Goal: Navigation & Orientation: Find specific page/section

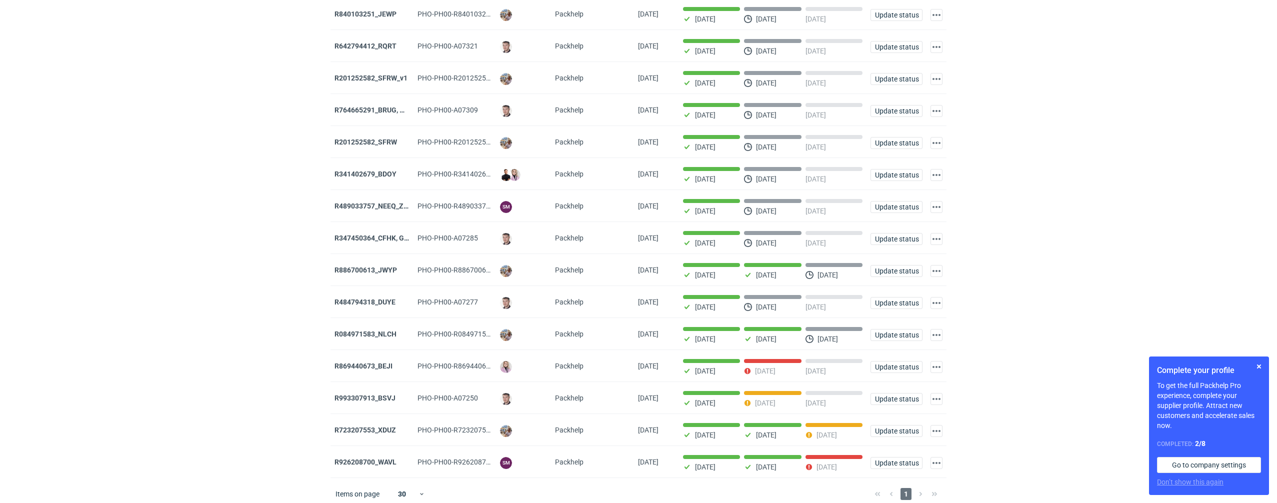
scroll to position [306, 0]
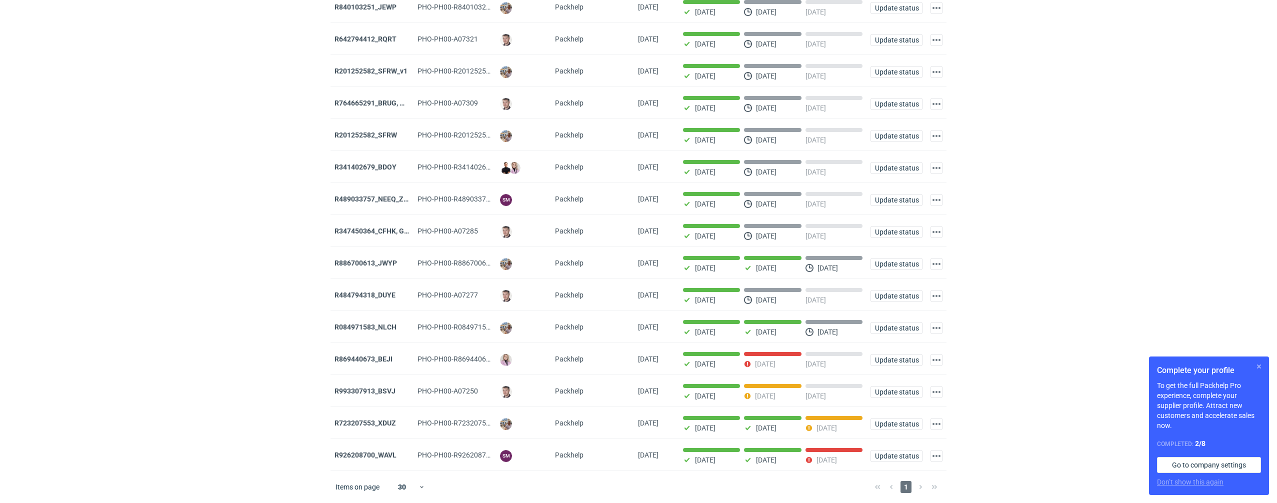
click at [1261, 367] on button "button" at bounding box center [1259, 367] width 12 height 12
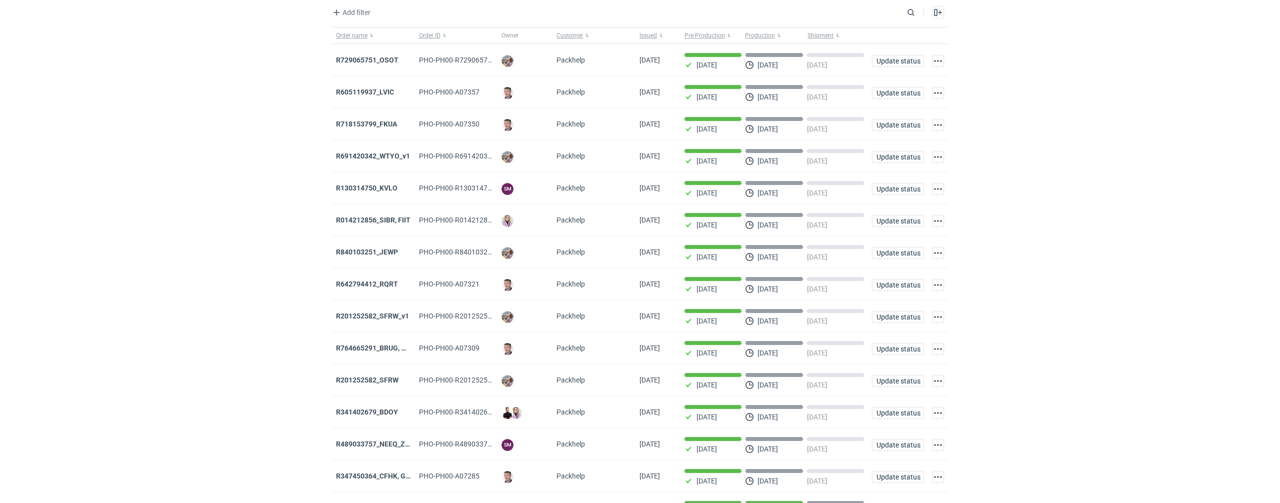
scroll to position [0, 0]
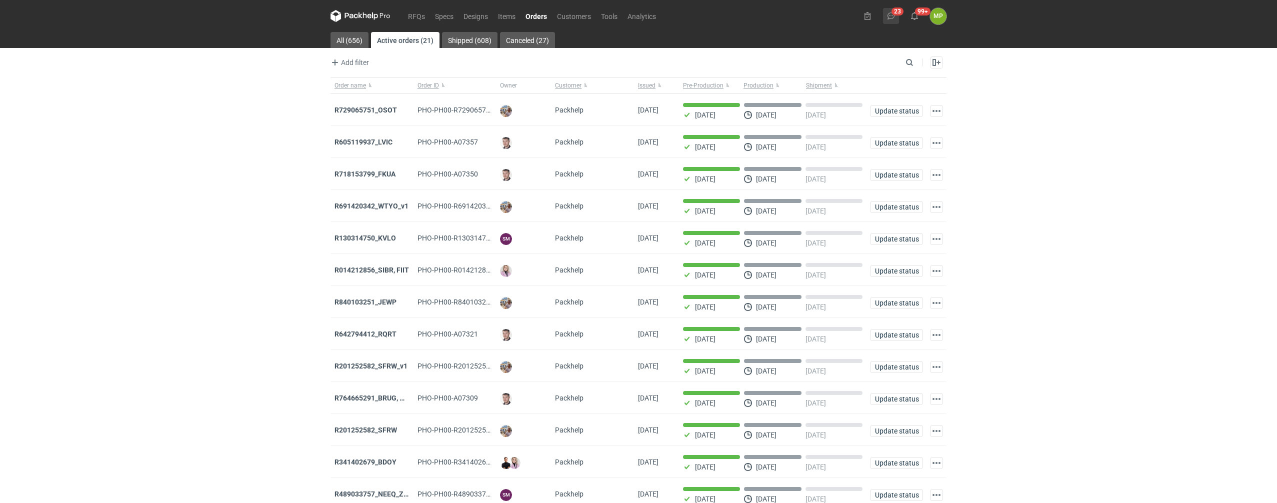
click at [892, 13] on icon at bounding box center [891, 16] width 8 height 8
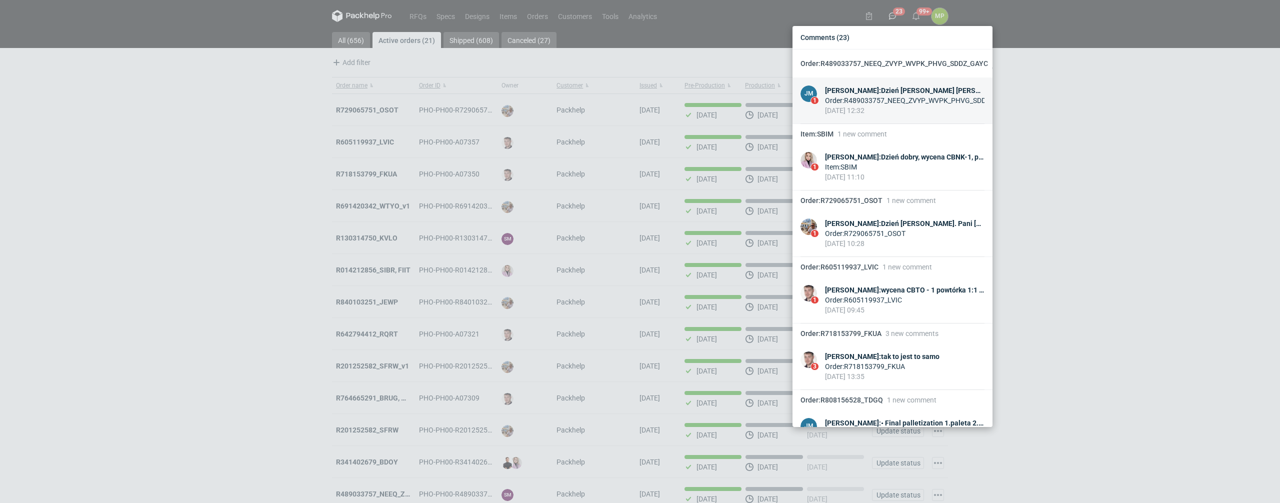
click at [874, 103] on div "Order : R489033757_NEEQ_ZVYP_WVPK_PHVG_SDDZ_GAYC" at bounding box center [905, 101] width 160 height 10
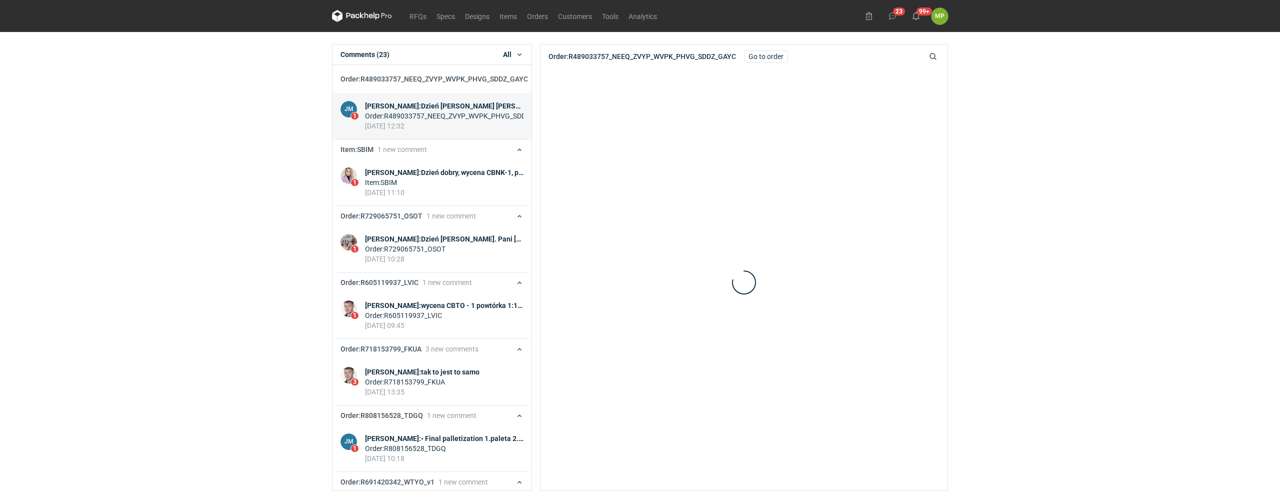
scroll to position [28, 0]
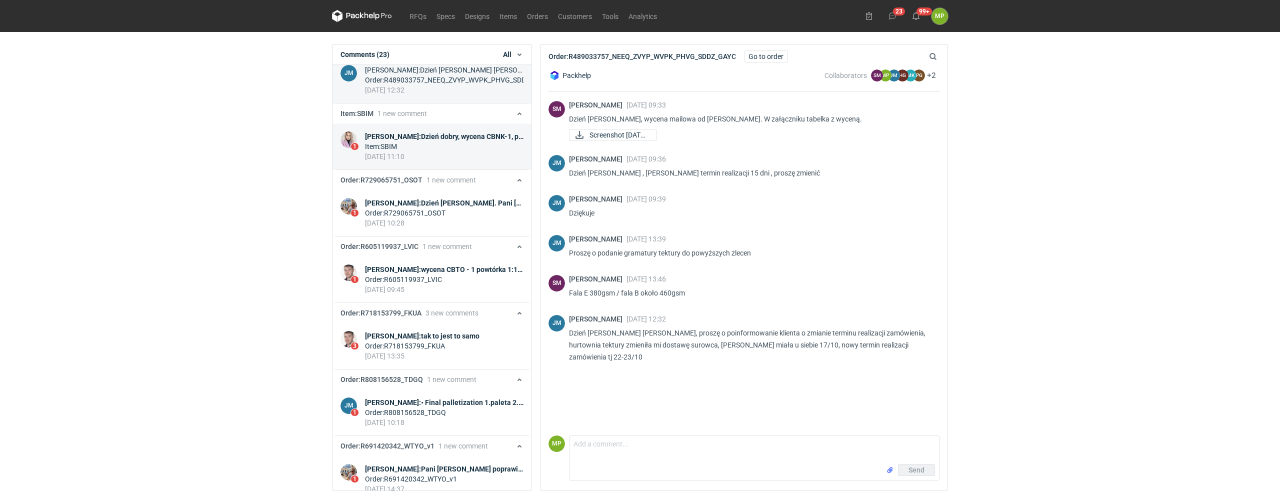
click at [424, 152] on div "Item : SBIM" at bounding box center [444, 147] width 159 height 10
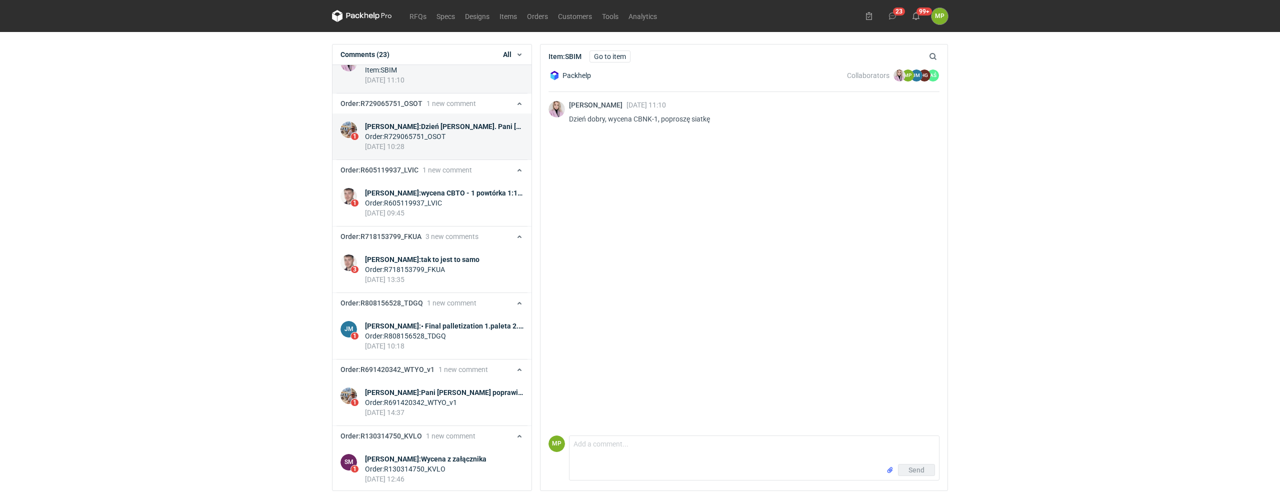
click at [425, 132] on div "[PERSON_NAME] : Dzień [PERSON_NAME]. Pani [PERSON_NAME] zamówienie do załączone…" at bounding box center [444, 127] width 159 height 10
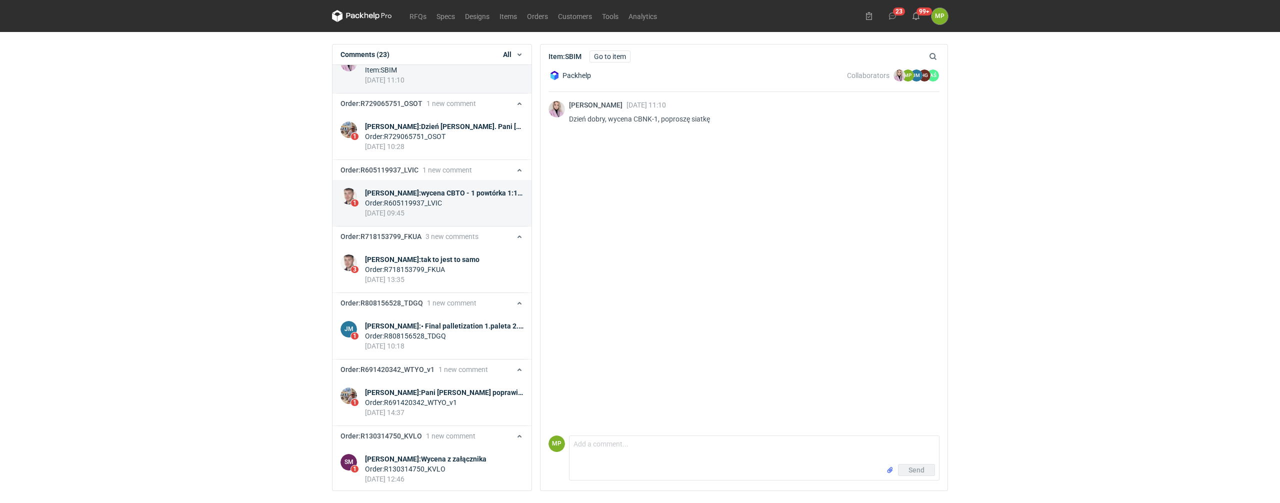
scroll to position [171, 0]
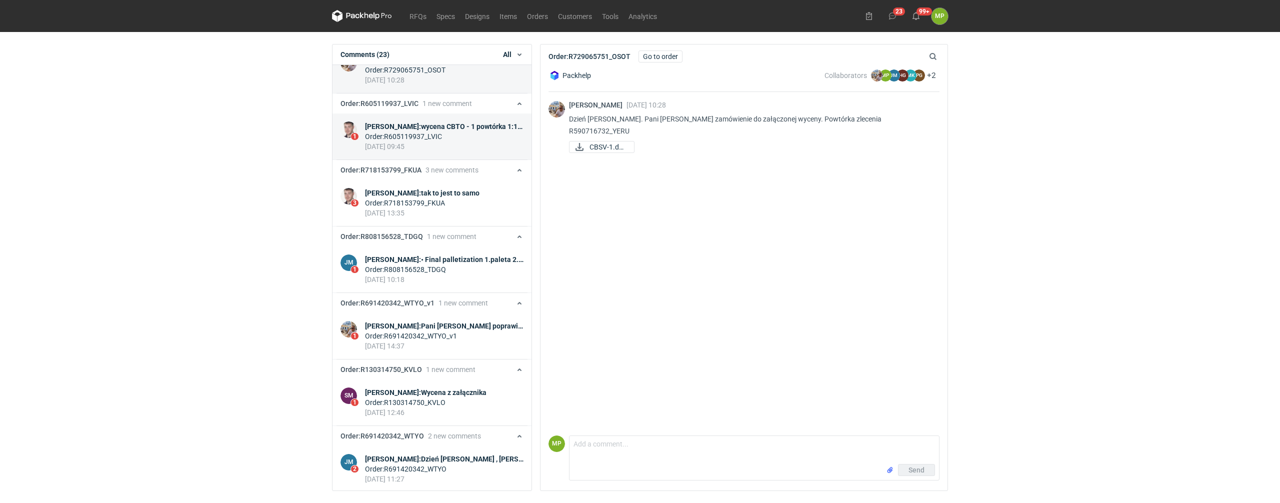
click at [431, 132] on div "[PERSON_NAME] : wycena CBTO - 1 powtórka 1:1 AMDA ostatnio" at bounding box center [444, 127] width 159 height 10
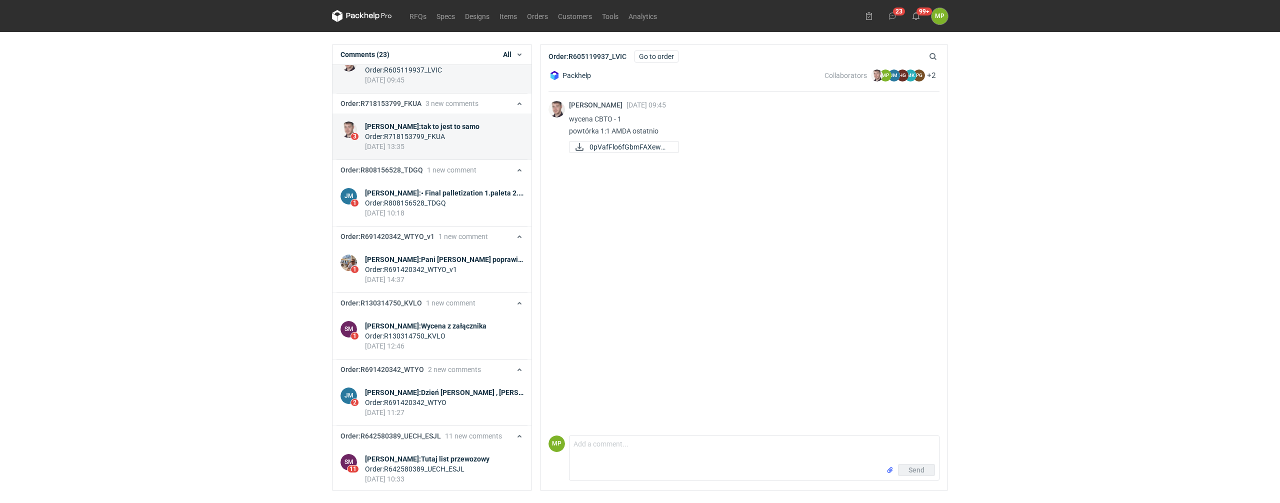
click at [429, 152] on div "[DATE] 13:35" at bounding box center [422, 147] width 115 height 10
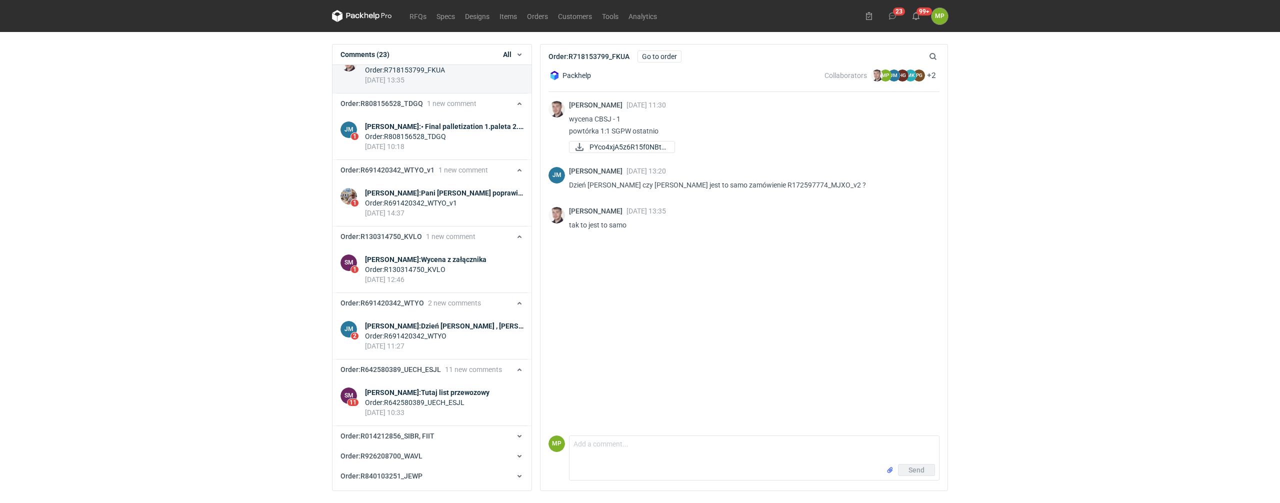
click at [429, 152] on div "[DATE] 10:18" at bounding box center [444, 147] width 159 height 10
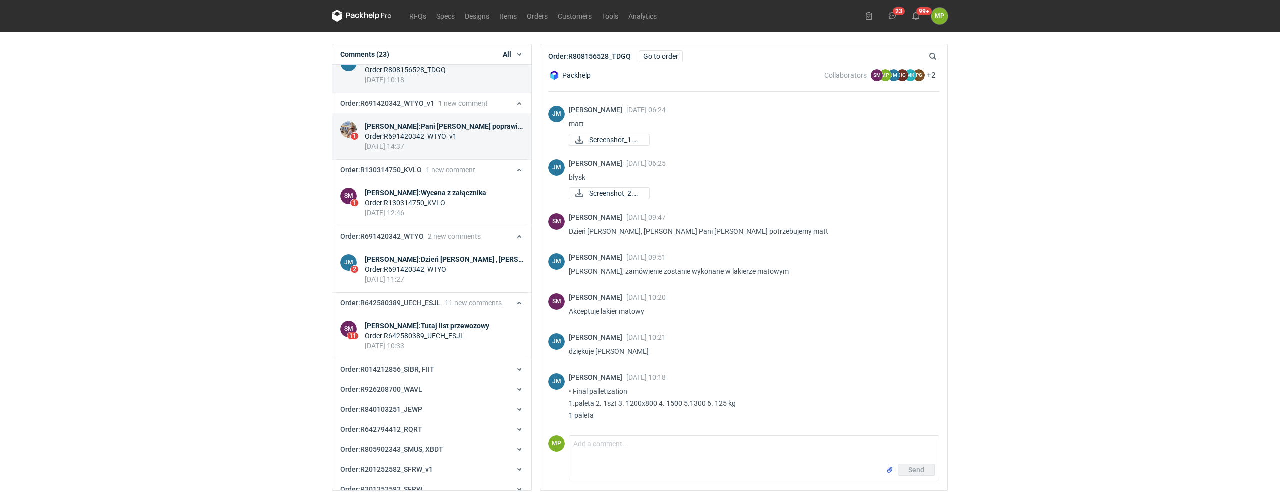
scroll to position [89, 0]
click at [432, 152] on div "[DATE] 14:37" at bounding box center [444, 147] width 159 height 10
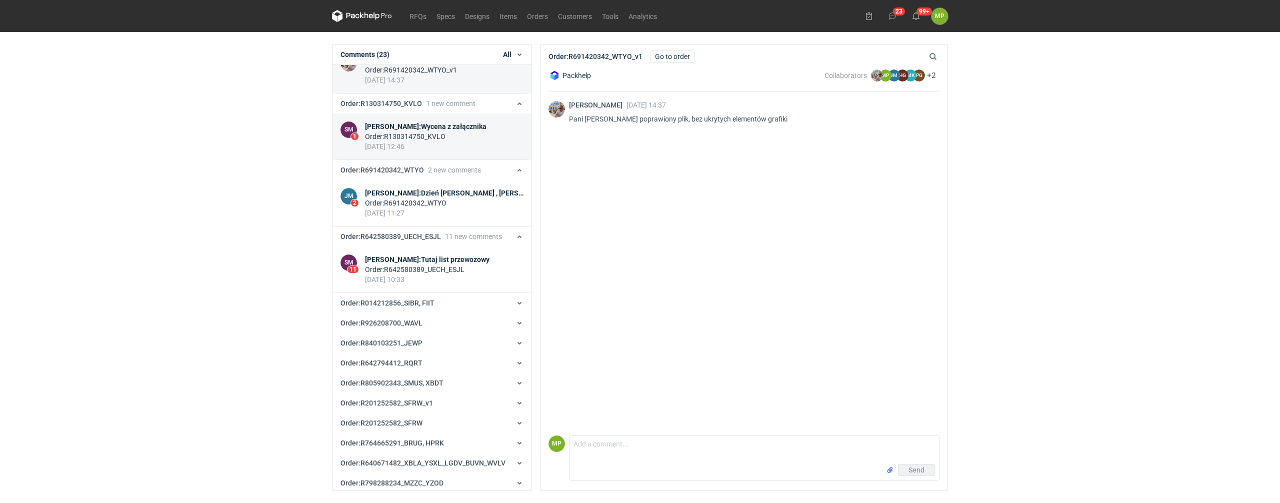
click at [429, 142] on div "Order : R130314750_KVLO" at bounding box center [426, 137] width 122 height 10
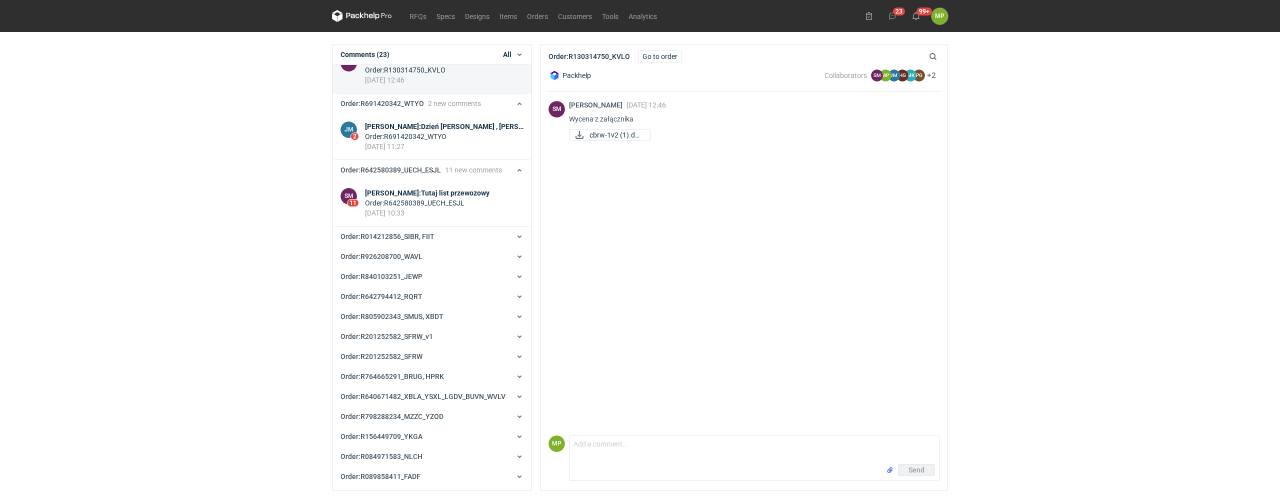
click at [429, 142] on div "Order : R691420342_WTYO" at bounding box center [444, 137] width 159 height 10
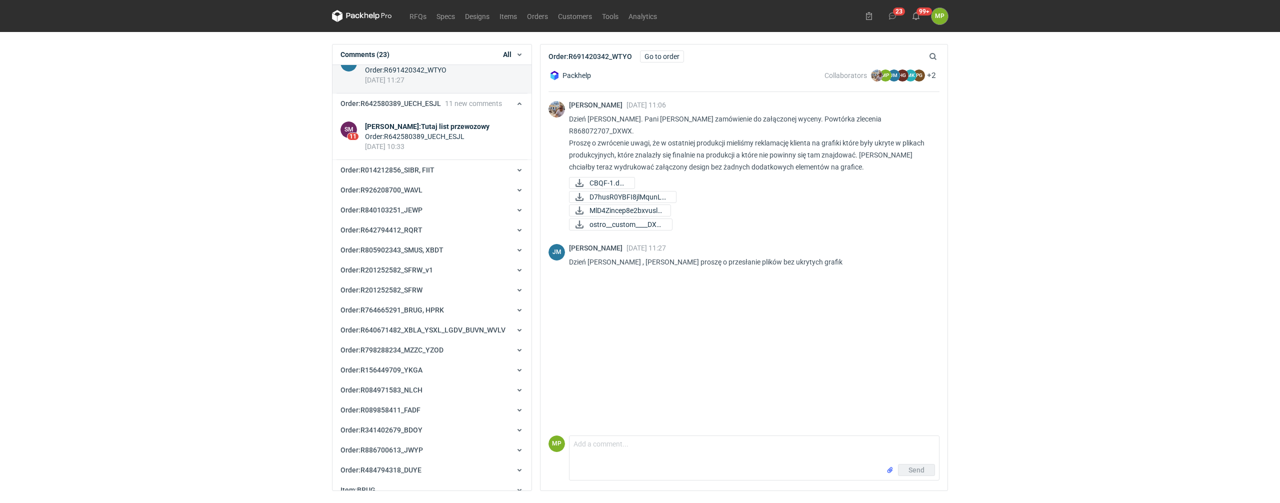
click at [429, 142] on div "Order : R642580389_UECH_ESJL" at bounding box center [427, 137] width 125 height 10
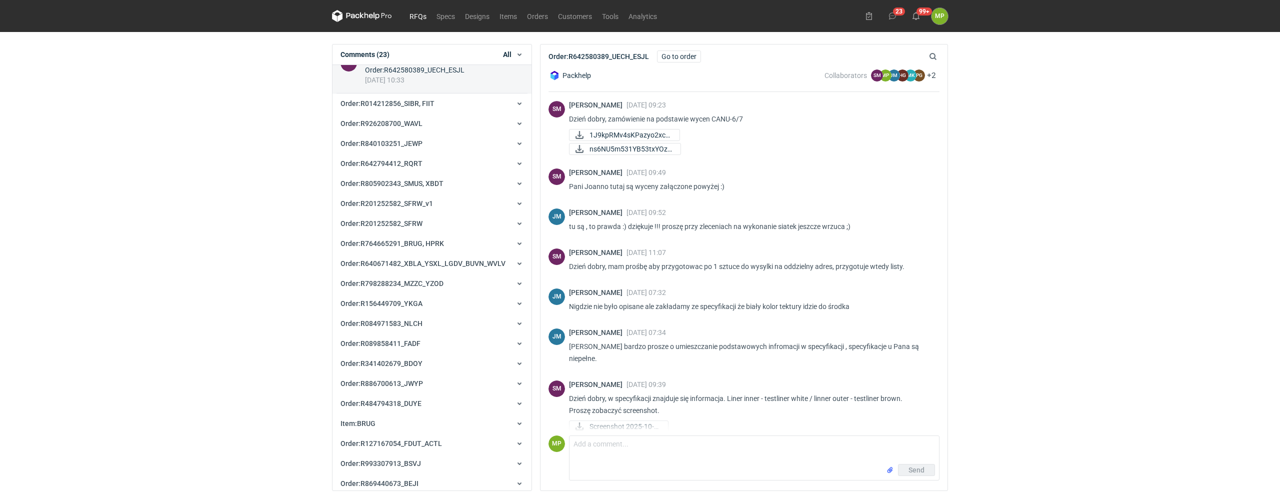
click at [430, 16] on link "RFQs" at bounding box center [418, 16] width 27 height 12
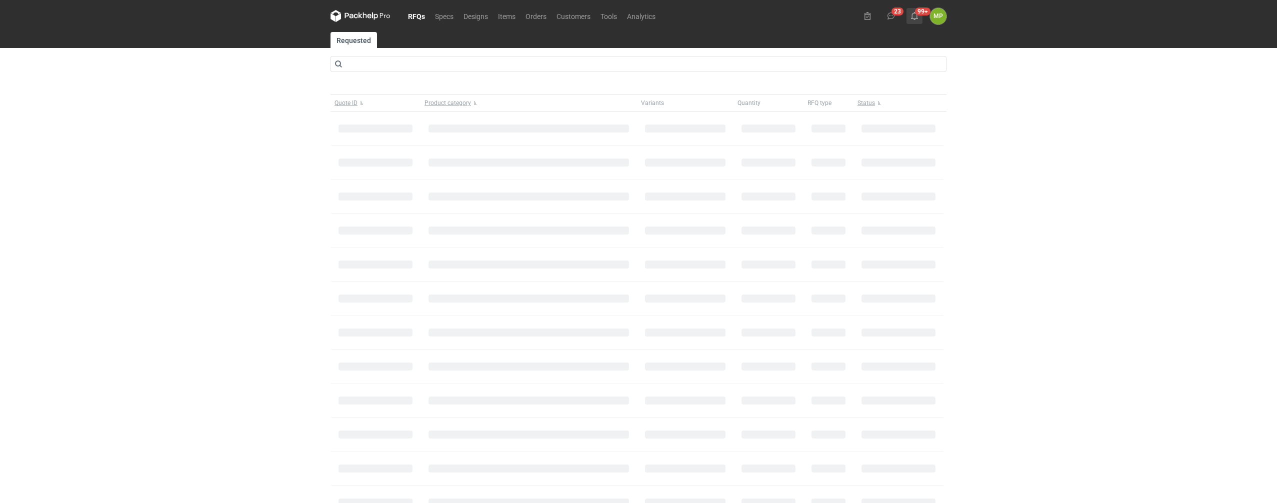
click at [913, 17] on icon at bounding box center [915, 16] width 8 height 8
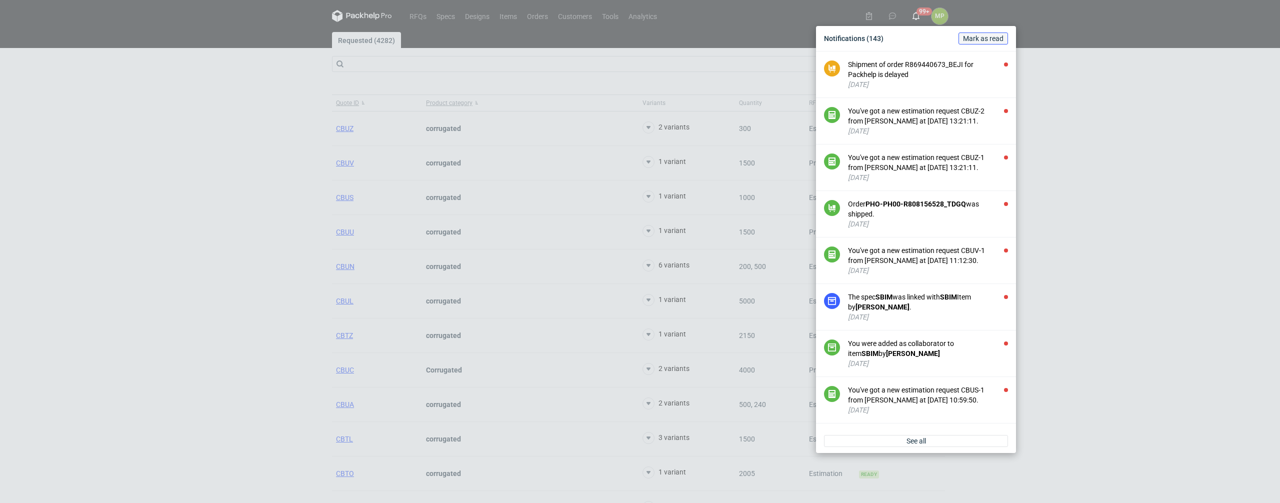
click at [981, 35] on span "Mark as read" at bounding box center [983, 38] width 41 height 7
click at [1139, 344] on div "Notifications (143) [PERSON_NAME] as read Shipment of order R869440673_BEJI for…" at bounding box center [640, 251] width 1280 height 503
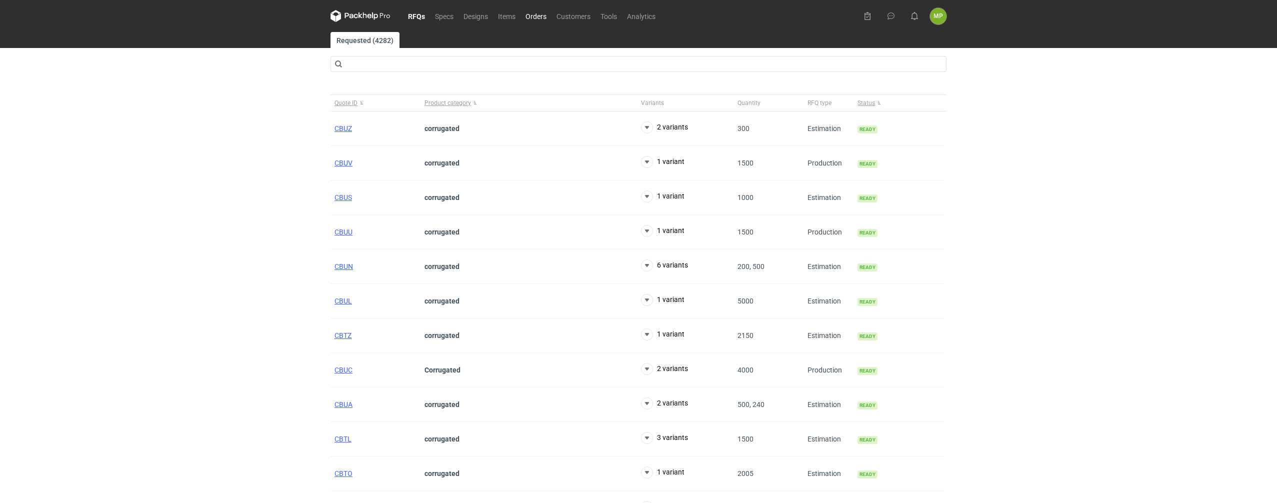
click at [540, 21] on link "Orders" at bounding box center [536, 16] width 31 height 12
